Goal: Find specific fact: Find specific fact

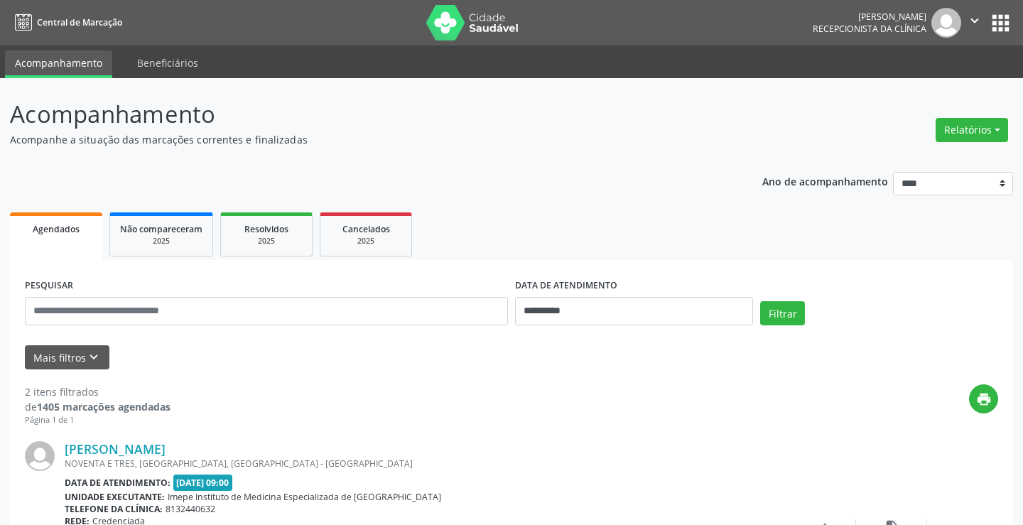
select select "*"
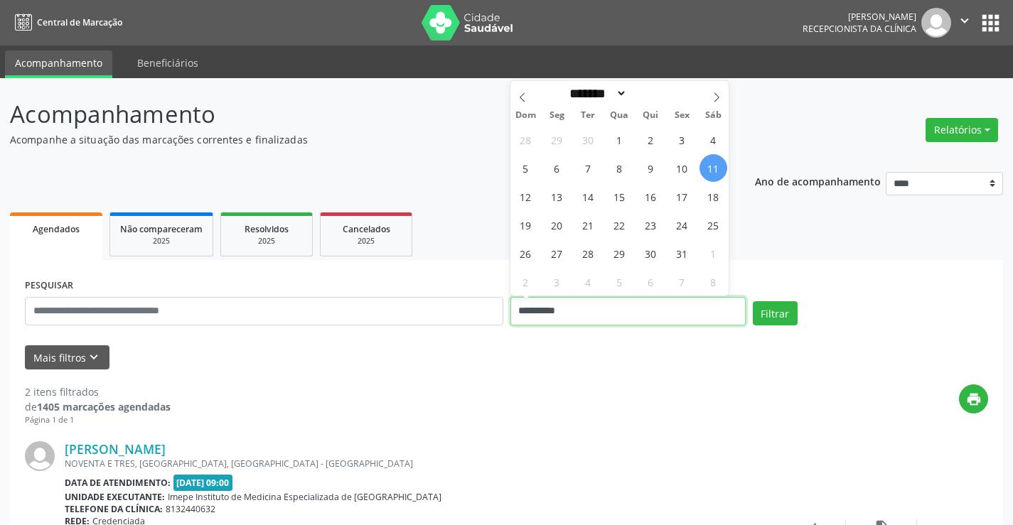
click at [634, 313] on input "**********" at bounding box center [627, 311] width 235 height 28
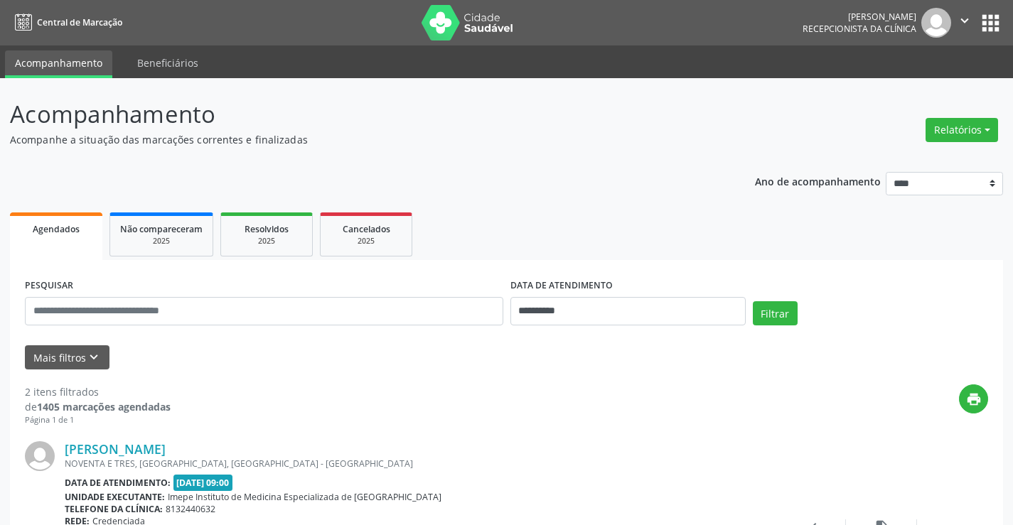
click at [627, 389] on div "print" at bounding box center [579, 406] width 817 height 42
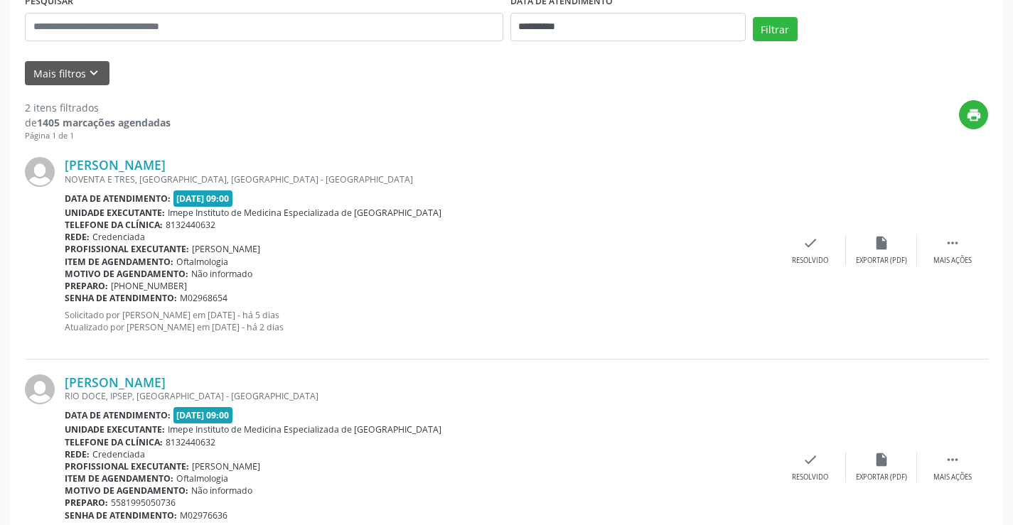
scroll to position [355, 0]
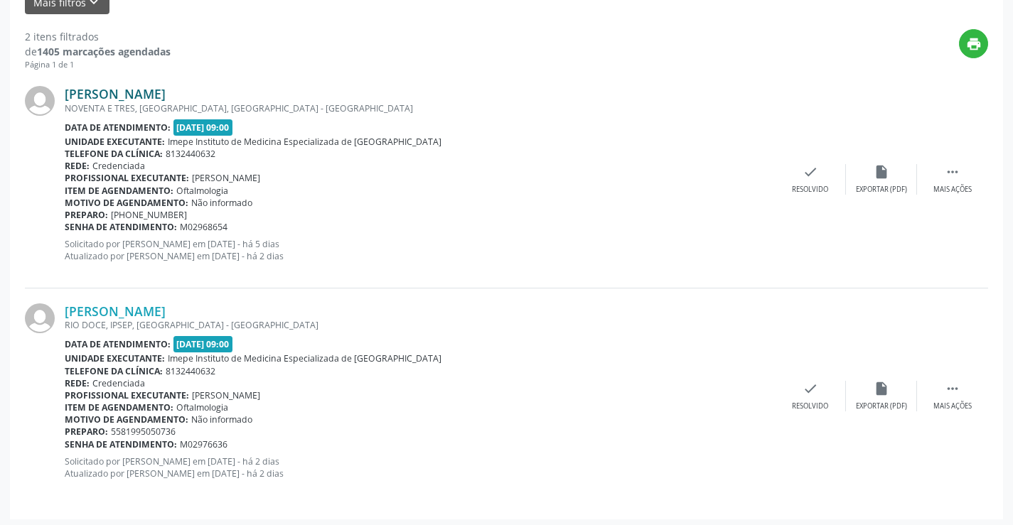
click at [166, 92] on link "[PERSON_NAME]" at bounding box center [115, 94] width 101 height 16
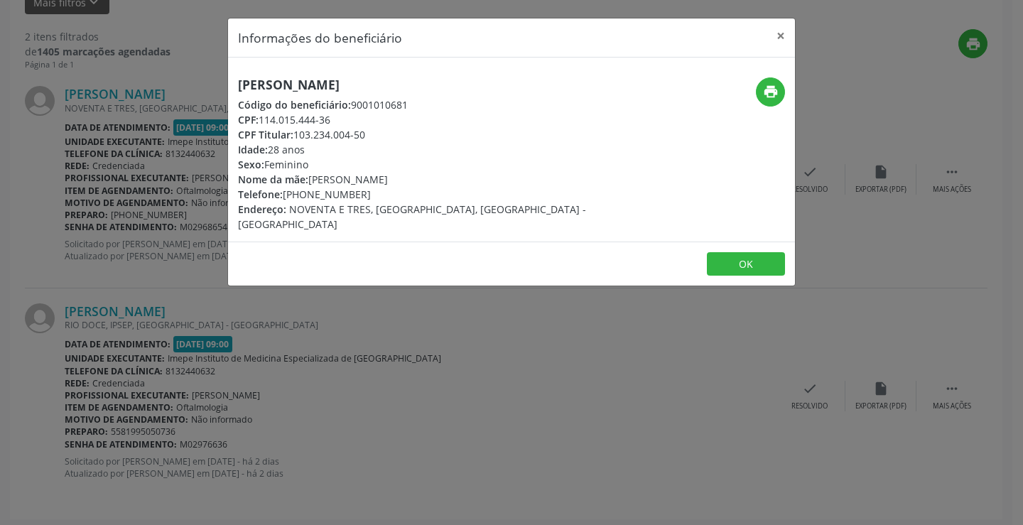
drag, startPoint x: 305, startPoint y: 193, endPoint x: 370, endPoint y: 190, distance: 65.5
click at [370, 190] on div "Telefone: [PHONE_NUMBER]" at bounding box center [417, 194] width 358 height 15
copy div "98930-8492"
click at [782, 31] on button "×" at bounding box center [781, 35] width 28 height 35
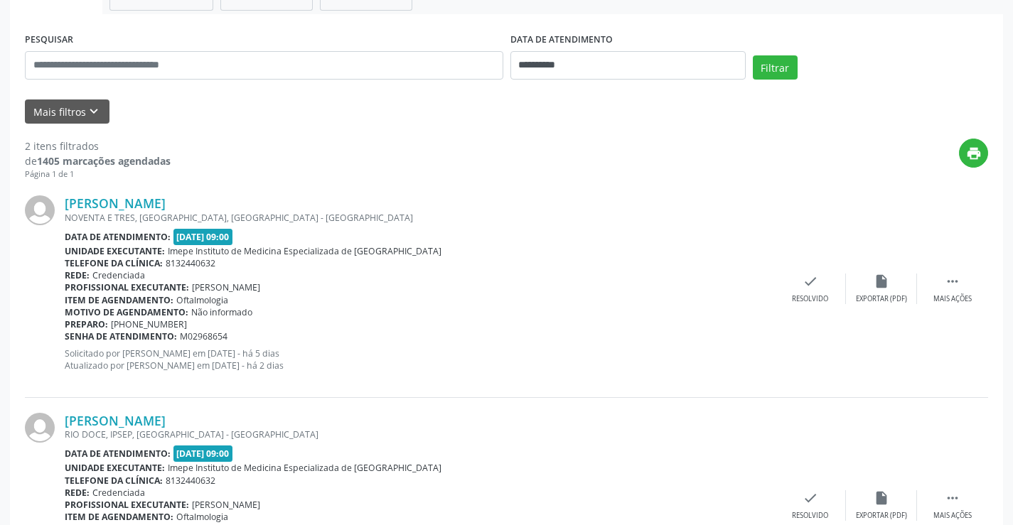
scroll to position [71, 0]
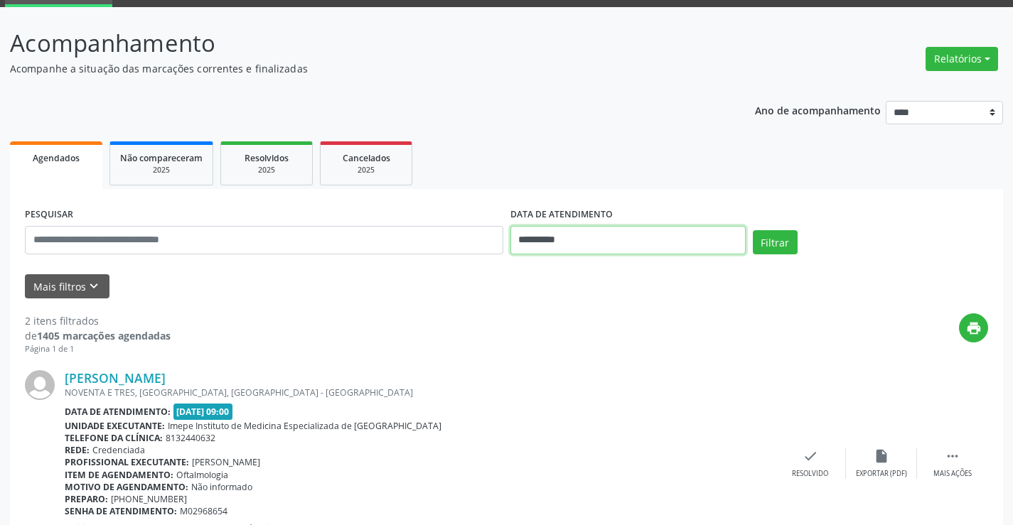
click at [660, 245] on input "**********" at bounding box center [627, 240] width 235 height 28
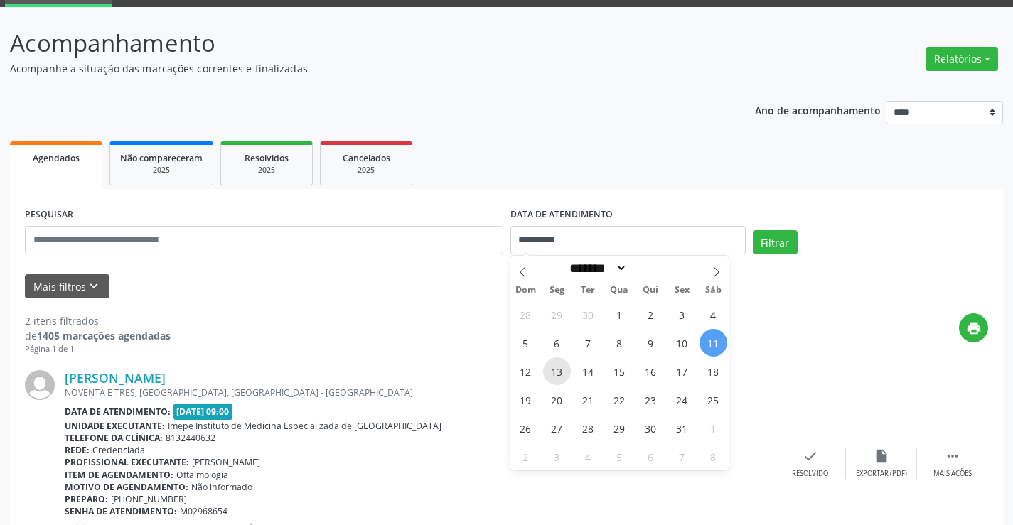
click at [561, 379] on span "13" at bounding box center [557, 372] width 28 height 28
type input "**********"
click at [561, 379] on span "13" at bounding box center [557, 372] width 28 height 28
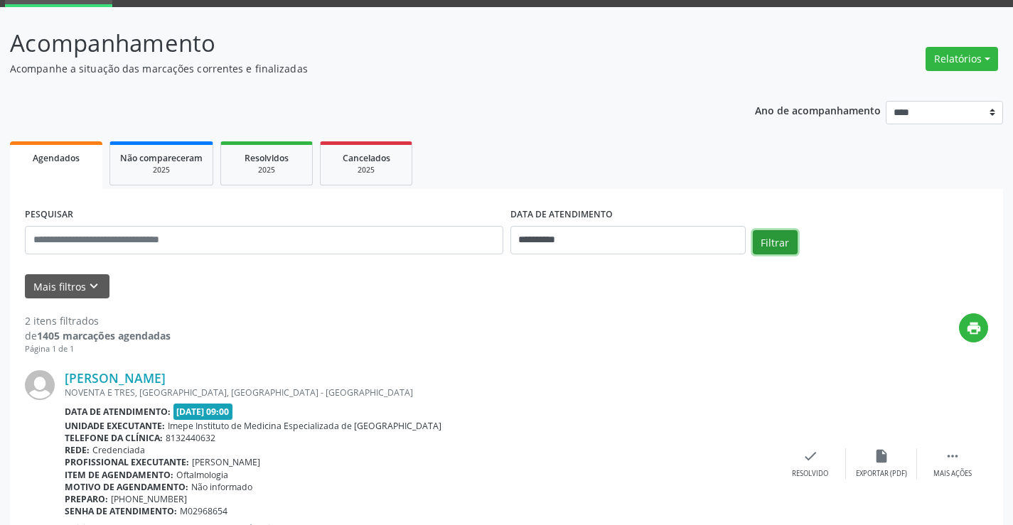
click at [775, 240] on button "Filtrar" at bounding box center [775, 242] width 45 height 24
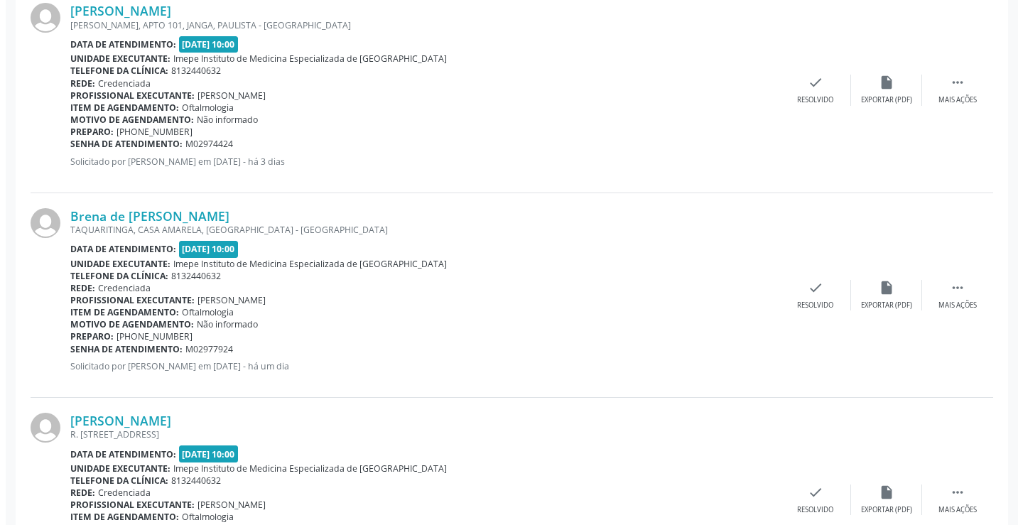
scroll to position [745, 0]
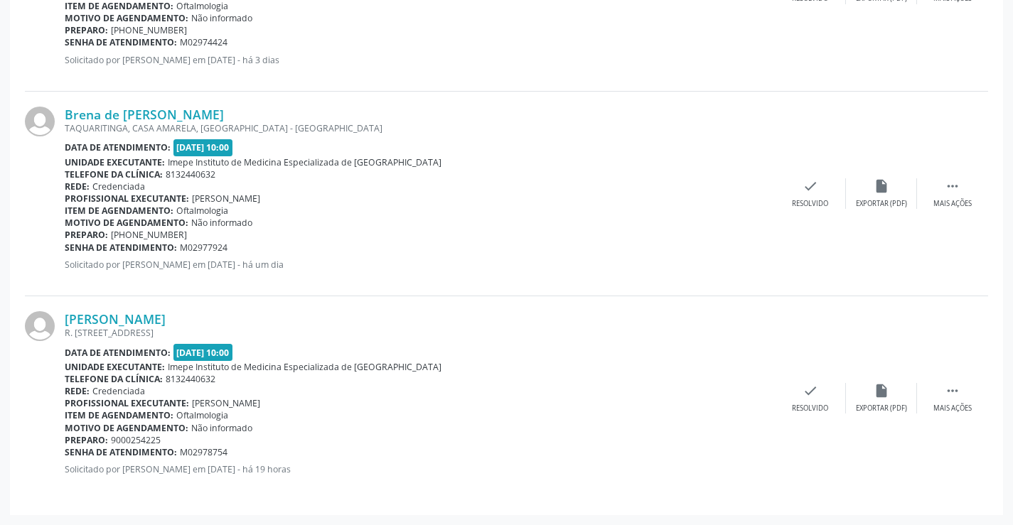
click at [131, 308] on div "[PERSON_NAME] R. [STREET_ADDRESS] Data de atendimento: [DATE] 10:00 Unidade exe…" at bounding box center [506, 398] width 963 height 204
click at [131, 316] on link "[PERSON_NAME]" at bounding box center [115, 319] width 101 height 16
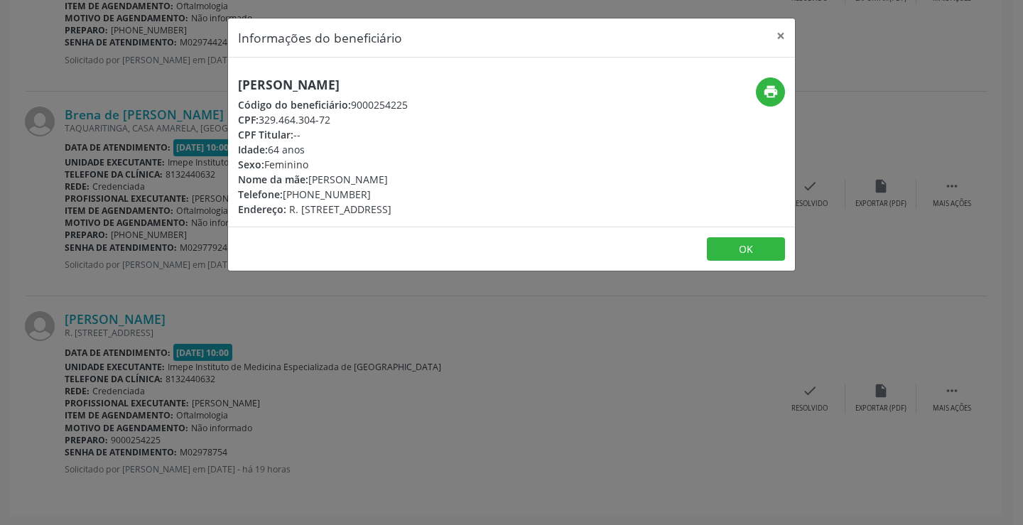
drag, startPoint x: 237, startPoint y: 83, endPoint x: 495, endPoint y: 79, distance: 258.0
click at [543, 63] on div "[PERSON_NAME] Código do beneficiário: 9000254225 CPF: 329.464.304-72 CPF Titula…" at bounding box center [511, 142] width 567 height 169
copy h5 "[PERSON_NAME]"
drag, startPoint x: 309, startPoint y: 196, endPoint x: 362, endPoint y: 193, distance: 52.7
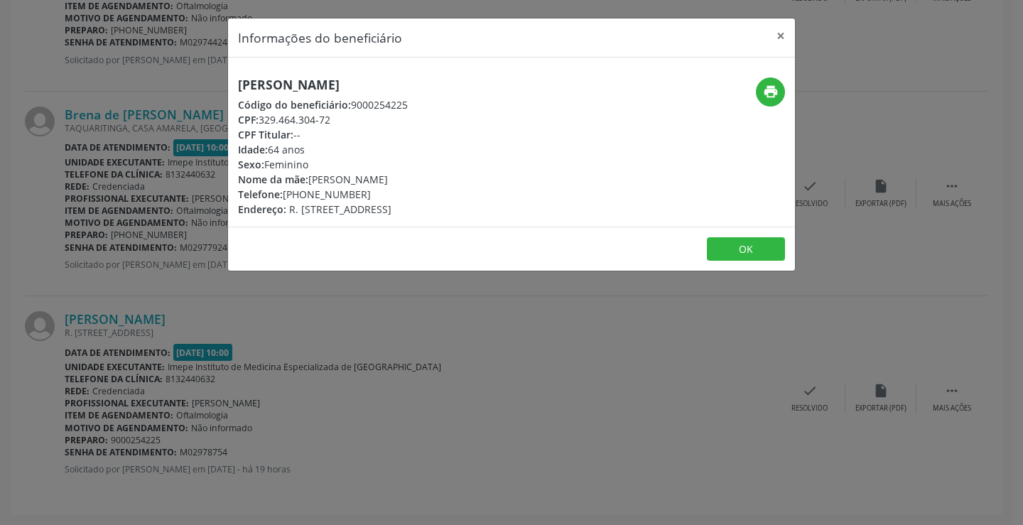
click at [362, 193] on div "Telefone: [PHONE_NUMBER]" at bounding box center [323, 194] width 170 height 15
copy div "7313-2651"
click at [320, 367] on div "Informações do beneficiário × [PERSON_NAME] Código do beneficiário: 9000254225 …" at bounding box center [511, 262] width 1023 height 525
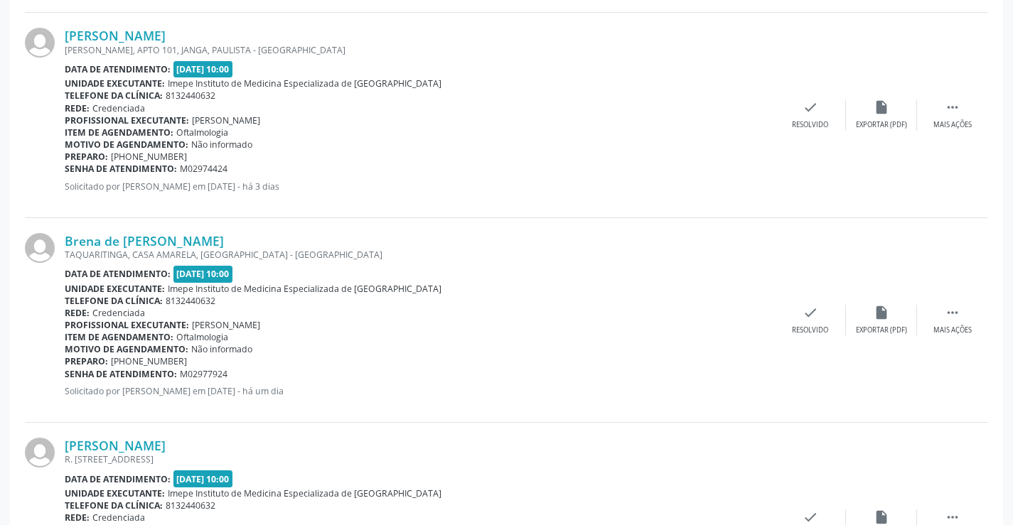
scroll to position [603, 0]
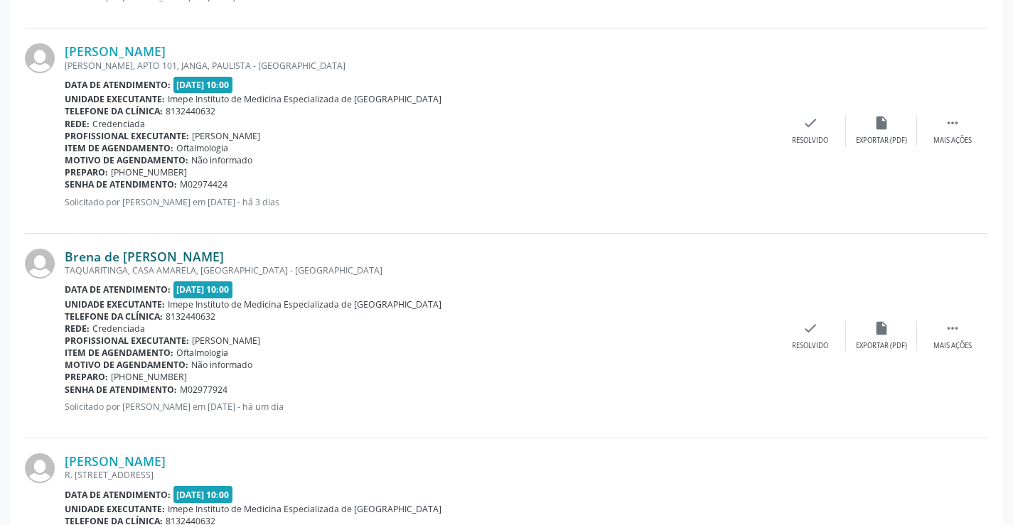
click at [129, 259] on link "Brena de [PERSON_NAME]" at bounding box center [144, 257] width 159 height 16
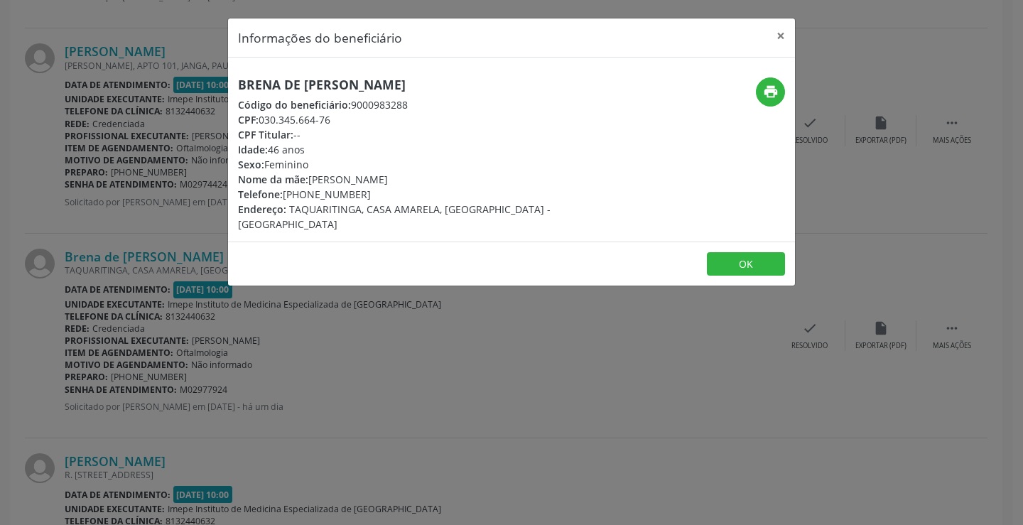
drag, startPoint x: 235, startPoint y: 82, endPoint x: 455, endPoint y: 82, distance: 219.6
click at [455, 82] on div "Brena de [PERSON_NAME] Código do beneficiário: 9000983288 CPF: 030.345.664-76 C…" at bounding box center [417, 154] width 378 height 154
copy h5 "Brena de [PERSON_NAME]"
click at [306, 426] on div "Informações do beneficiário × Brena de [PERSON_NAME] Código do beneficiário: 90…" at bounding box center [511, 262] width 1023 height 525
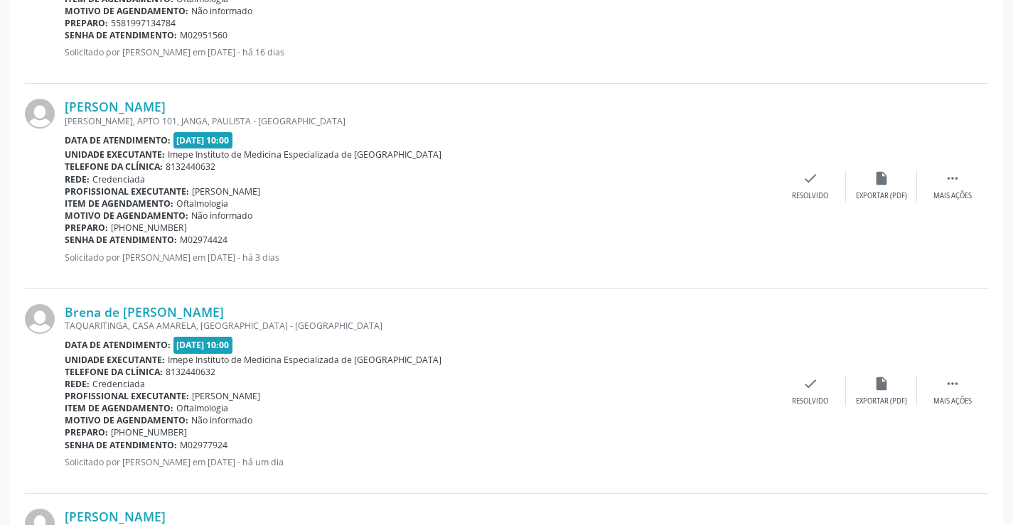
scroll to position [389, 0]
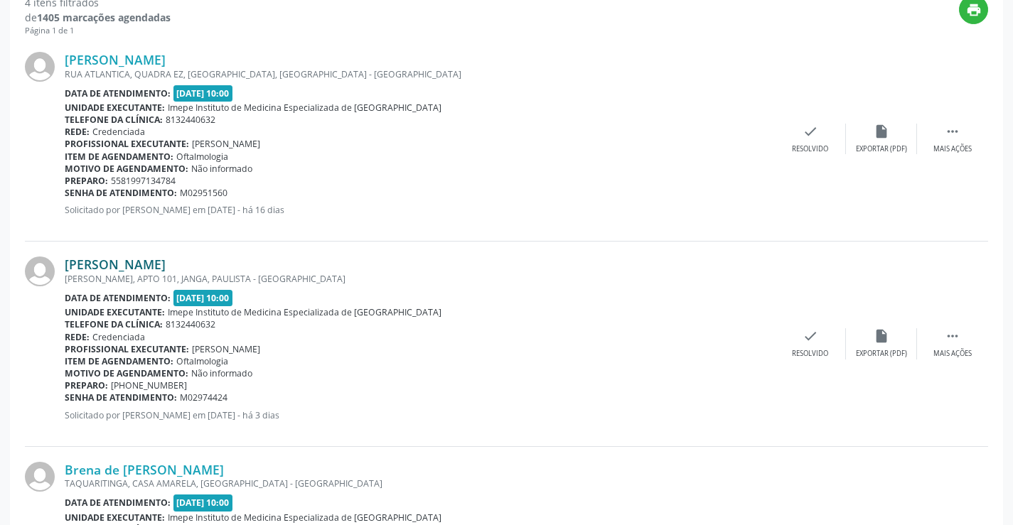
click at [133, 260] on link "[PERSON_NAME]" at bounding box center [115, 265] width 101 height 16
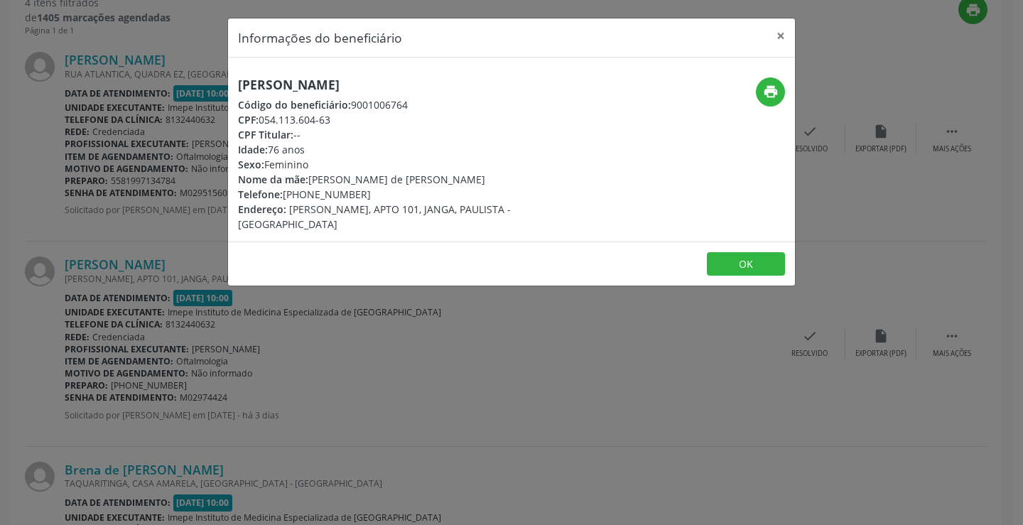
drag, startPoint x: 231, startPoint y: 80, endPoint x: 508, endPoint y: 79, distance: 277.2
click at [508, 79] on div "[PERSON_NAME] Código do beneficiário: 9001006764 CPF: 054.113.604-63 CPF Titula…" at bounding box center [417, 154] width 378 height 154
copy h5 "[PERSON_NAME]"
click at [383, 424] on div "Informações do beneficiário × [PERSON_NAME] Código do beneficiário: 9001006764 …" at bounding box center [511, 262] width 1023 height 525
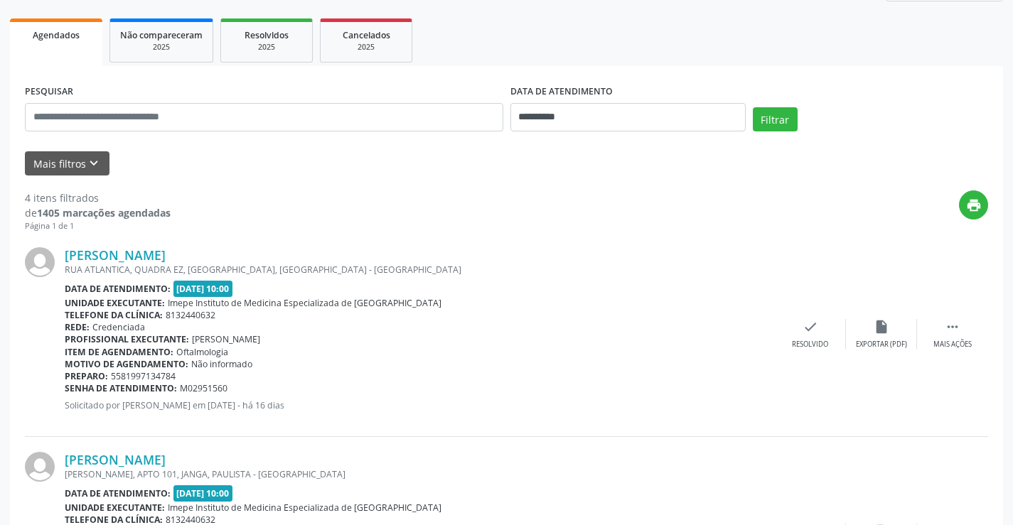
scroll to position [176, 0]
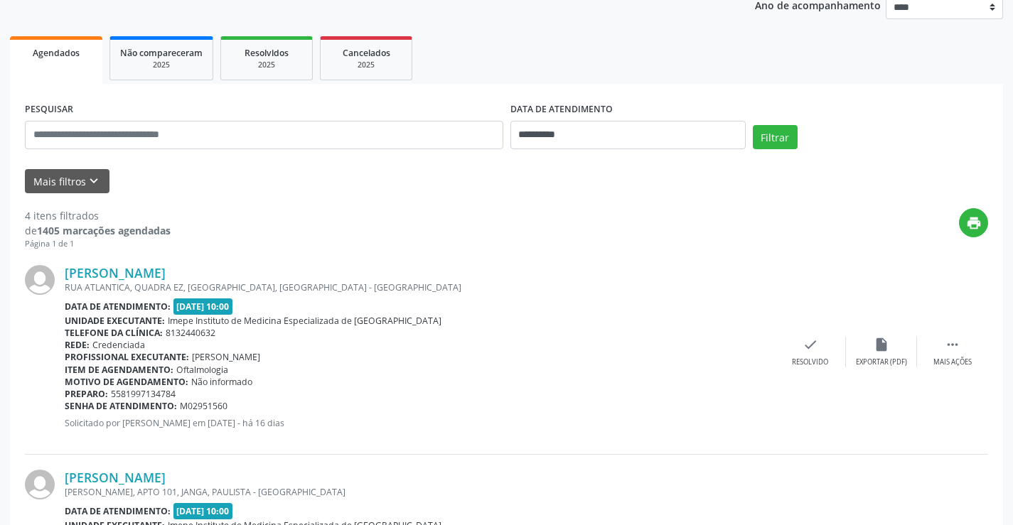
click at [175, 282] on div "RUA ATLANTICA, QUADRA EZ, [GEOGRAPHIC_DATA], [GEOGRAPHIC_DATA] - [GEOGRAPHIC_DA…" at bounding box center [420, 287] width 710 height 12
click at [166, 279] on link "[PERSON_NAME]" at bounding box center [115, 273] width 101 height 16
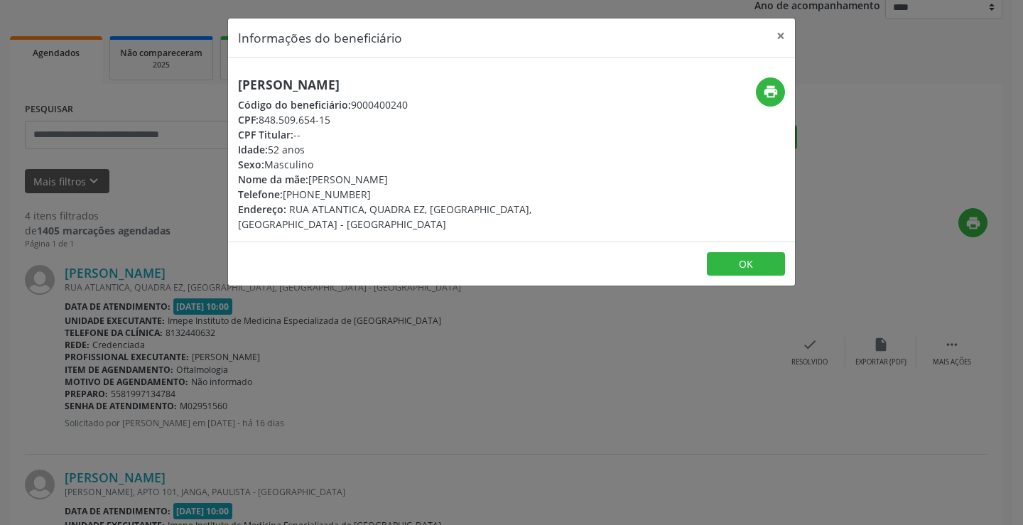
drag, startPoint x: 220, startPoint y: 84, endPoint x: 510, endPoint y: 72, distance: 290.9
click at [510, 72] on div "Informações do beneficiário × [PERSON_NAME] Código do beneficiário: 9000400240 …" at bounding box center [511, 262] width 1023 height 525
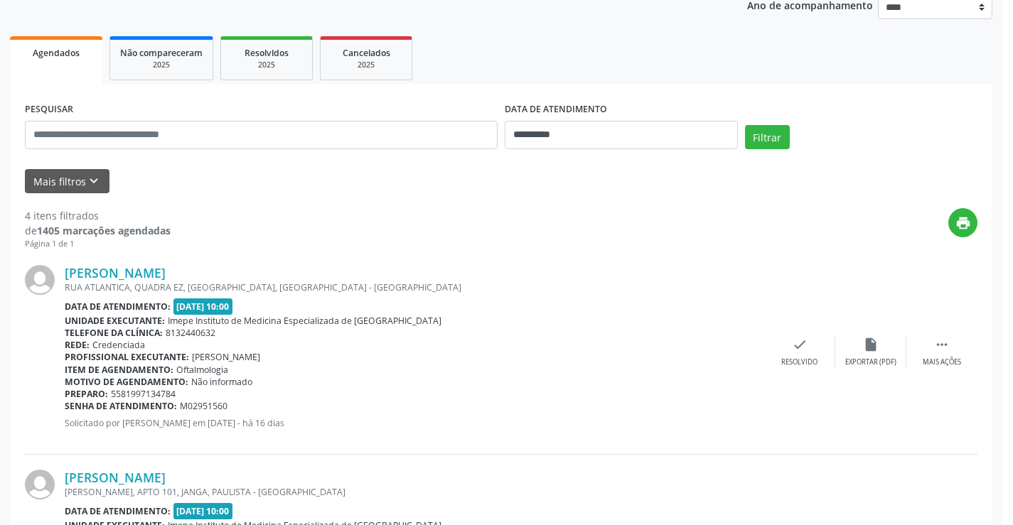
copy h5 "[PERSON_NAME]"
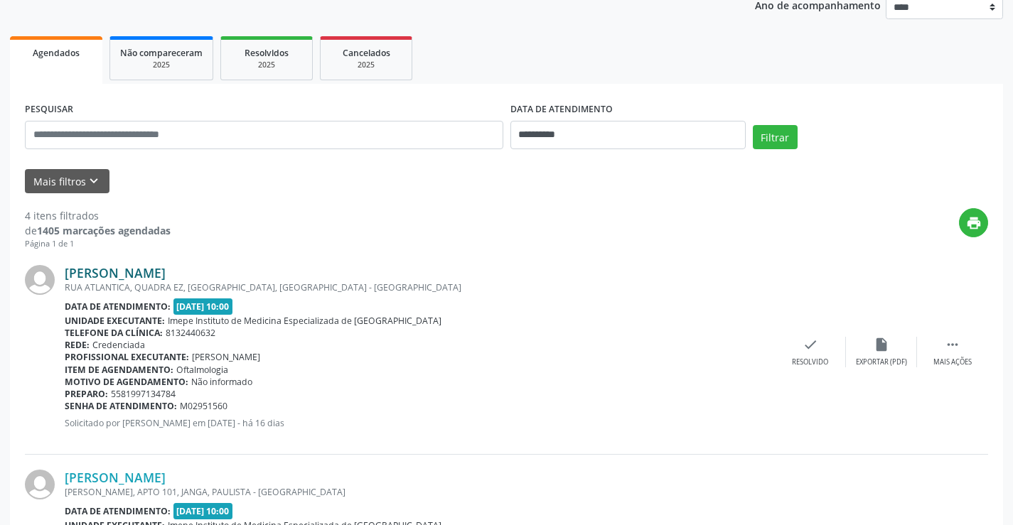
click at [140, 274] on link "[PERSON_NAME]" at bounding box center [115, 273] width 101 height 16
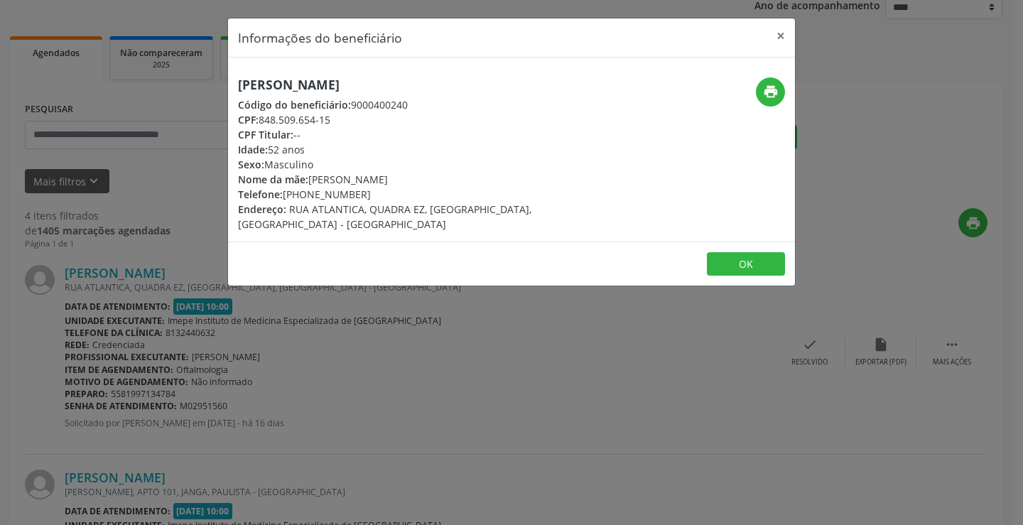
drag, startPoint x: 237, startPoint y: 80, endPoint x: 476, endPoint y: 75, distance: 238.9
click at [476, 75] on div "[PERSON_NAME] Código do beneficiário: 9000400240 CPF: 848.509.654-15 CPF Titula…" at bounding box center [511, 150] width 567 height 184
copy h5 "[PERSON_NAME]"
click at [404, 444] on div "Informações do beneficiário × [PERSON_NAME] Código do beneficiário: 9000400240 …" at bounding box center [511, 262] width 1023 height 525
